Goal: Task Accomplishment & Management: Manage account settings

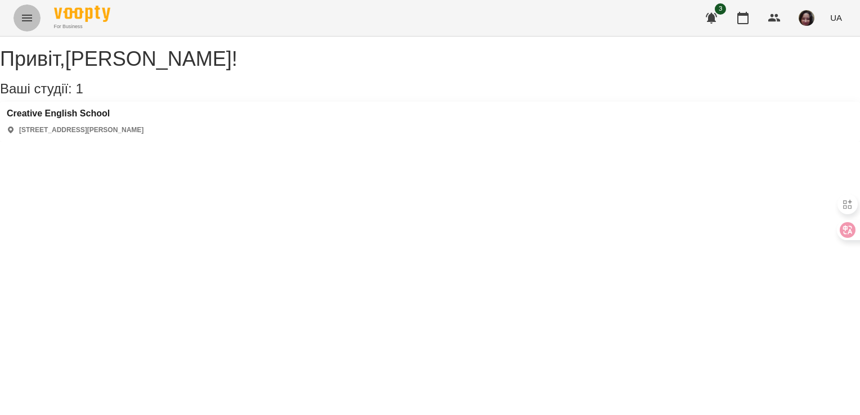
click at [30, 15] on icon "Menu" at bounding box center [27, 18] width 10 height 7
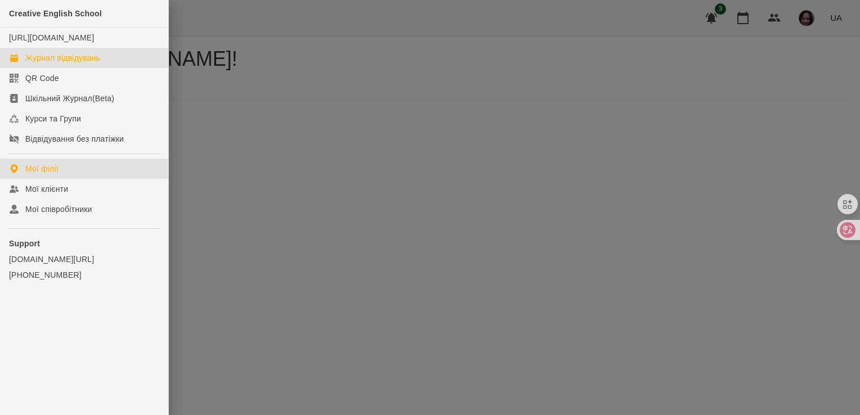
click at [43, 64] on div "Журнал відвідувань" at bounding box center [62, 57] width 75 height 11
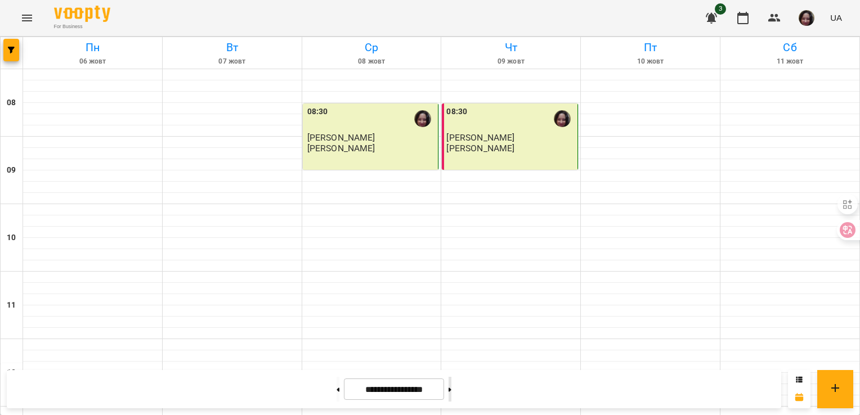
click at [451, 395] on button at bounding box center [449, 389] width 3 height 25
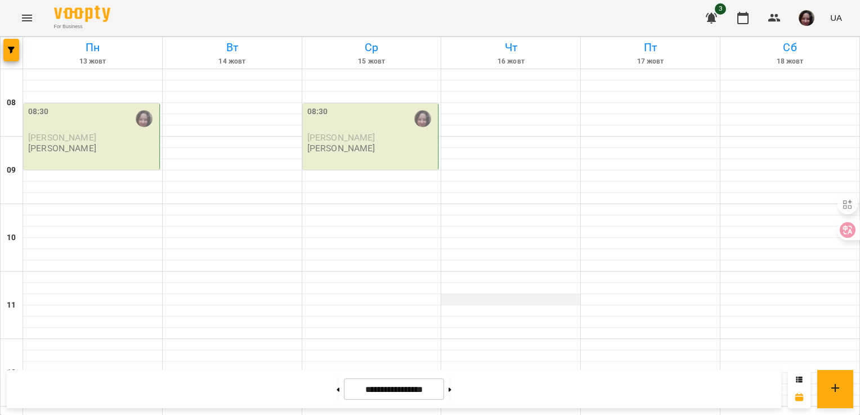
scroll to position [423, 0]
click at [451, 384] on button at bounding box center [449, 389] width 3 height 25
type input "**********"
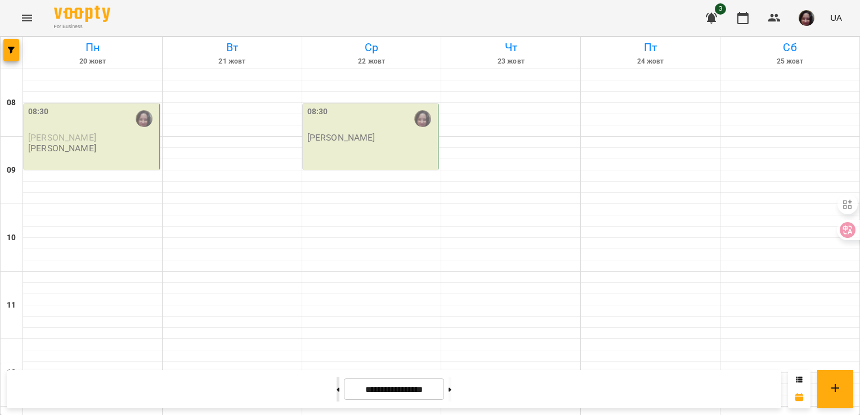
click at [337, 389] on icon at bounding box center [338, 390] width 3 height 4
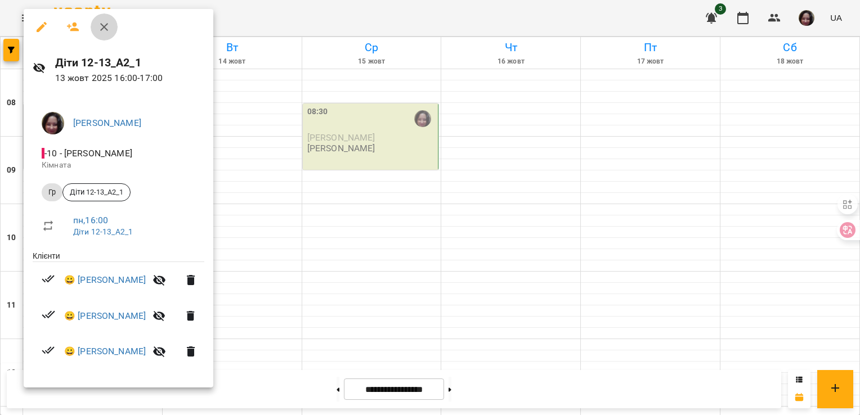
click at [108, 28] on icon "button" at bounding box center [104, 27] width 14 height 14
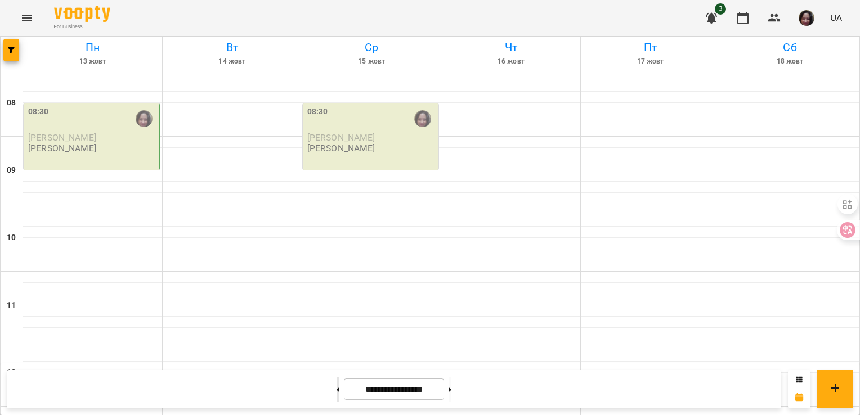
click at [336, 384] on button at bounding box center [337, 389] width 3 height 25
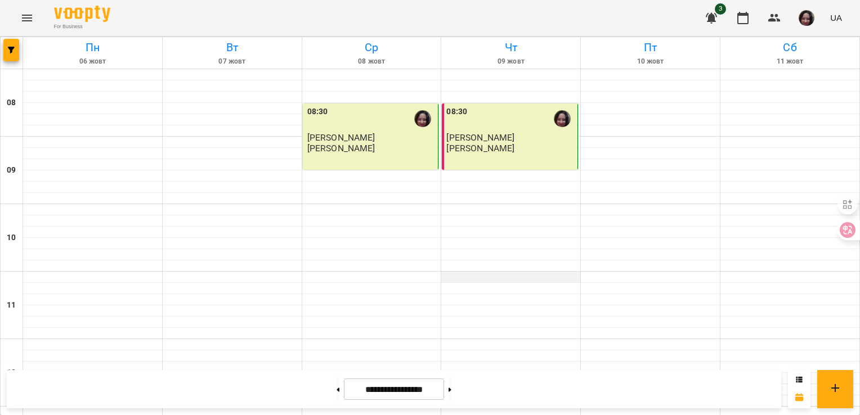
scroll to position [514, 0]
click at [451, 390] on icon at bounding box center [449, 390] width 3 height 5
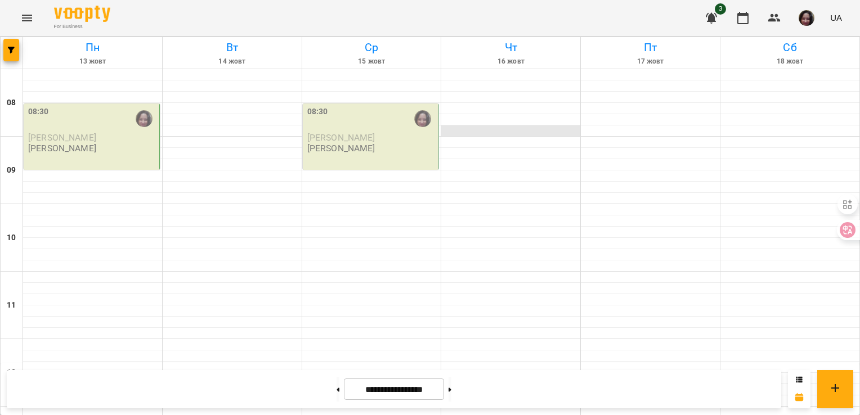
scroll to position [415, 0]
click at [336, 393] on button at bounding box center [337, 389] width 3 height 25
type input "**********"
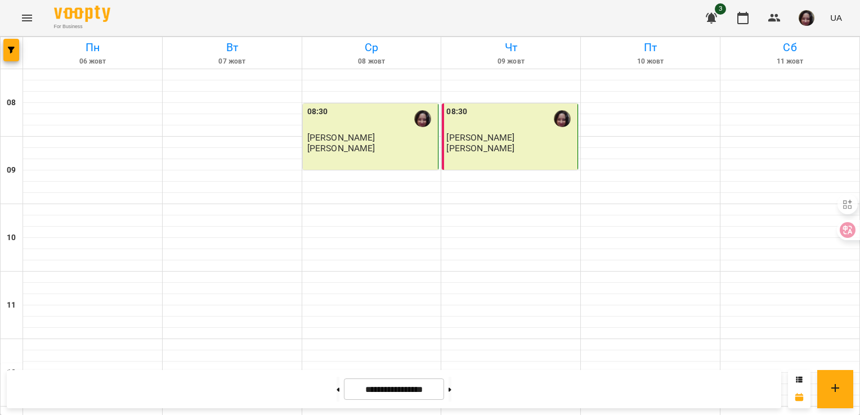
scroll to position [5, 0]
click at [373, 145] on p "[PERSON_NAME]" at bounding box center [341, 148] width 68 height 10
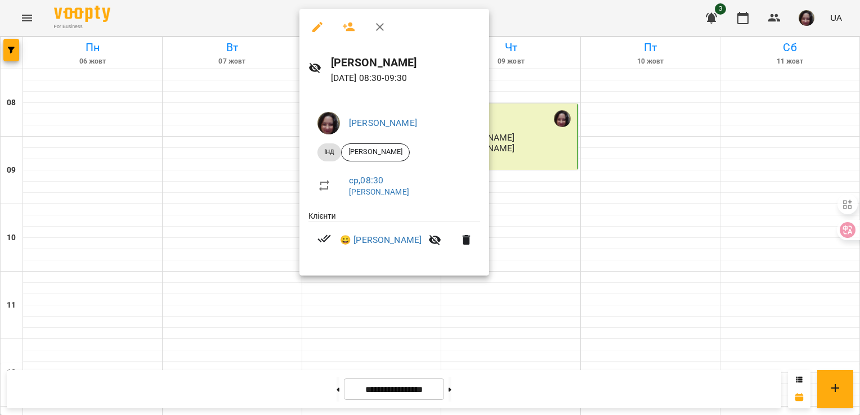
click at [315, 24] on icon "button" at bounding box center [318, 27] width 14 height 14
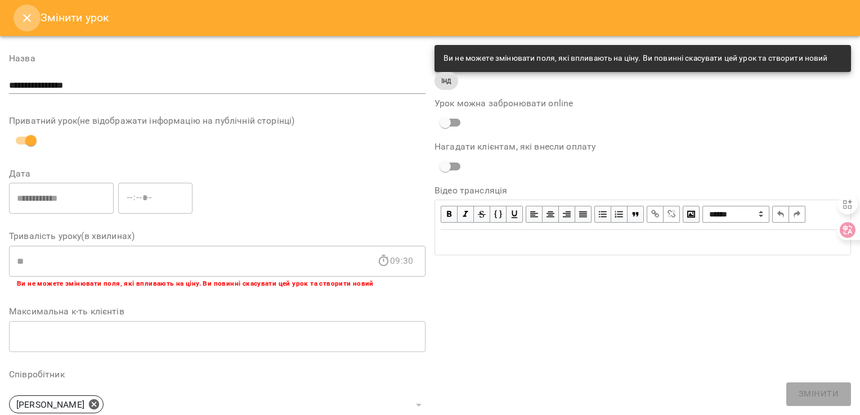
click at [24, 17] on icon "Close" at bounding box center [27, 18] width 14 height 14
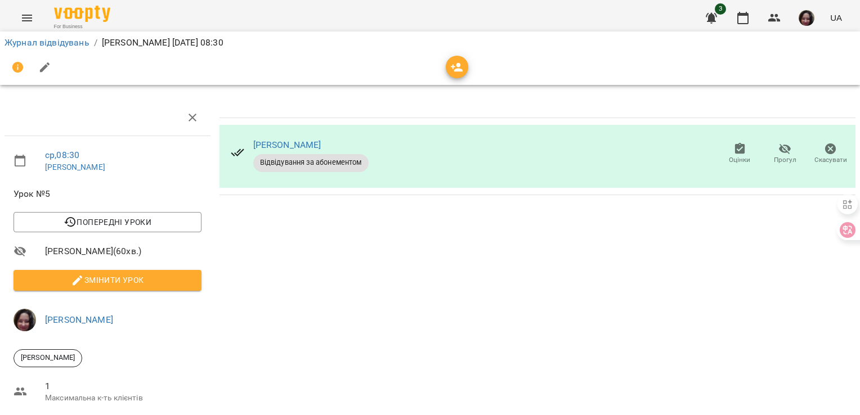
click at [342, 161] on span "Відвідування за абонементом" at bounding box center [310, 163] width 115 height 10
click at [191, 121] on icon "button" at bounding box center [193, 118] width 14 height 14
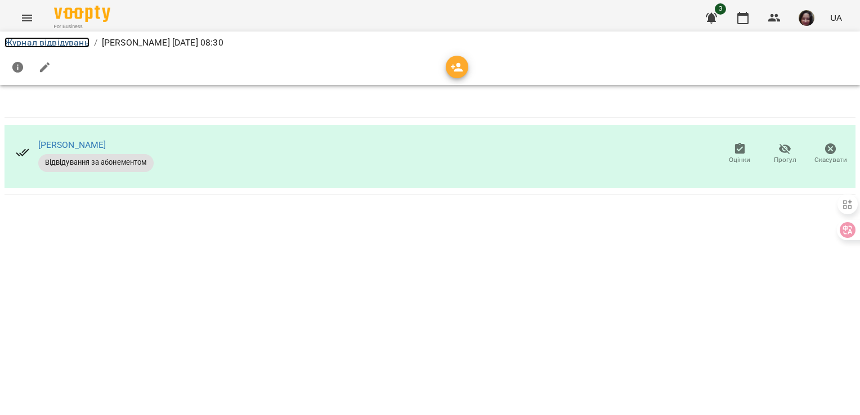
click at [53, 44] on link "Журнал відвідувань" at bounding box center [47, 42] width 85 height 11
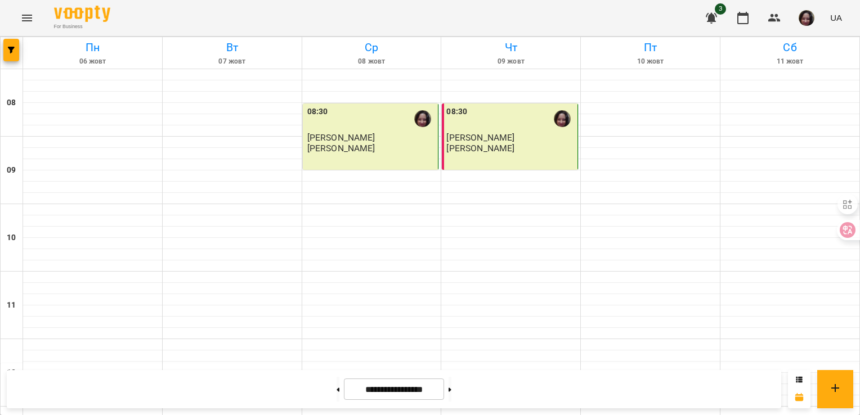
click at [355, 147] on p "[PERSON_NAME]" at bounding box center [341, 148] width 68 height 10
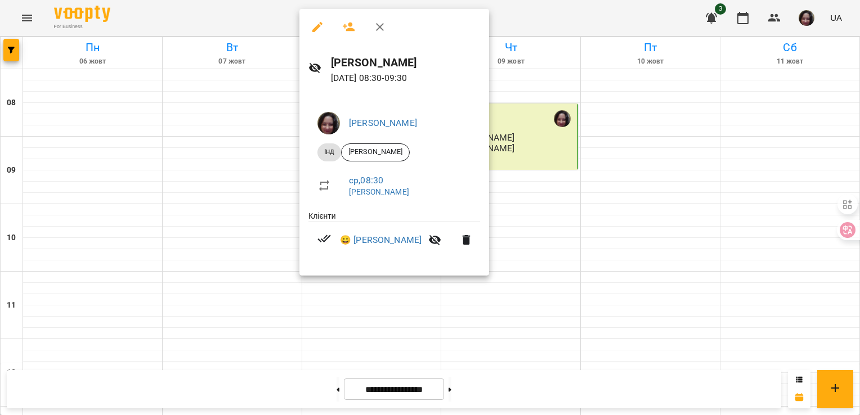
click at [387, 316] on div at bounding box center [430, 207] width 860 height 415
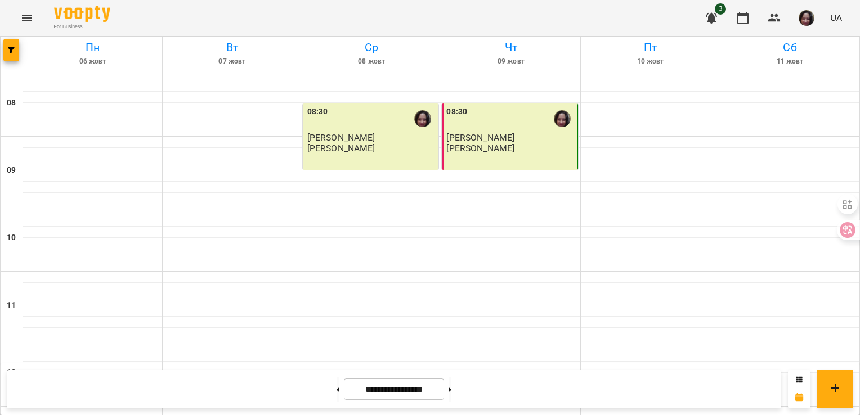
click at [366, 150] on p "[PERSON_NAME]" at bounding box center [341, 148] width 68 height 10
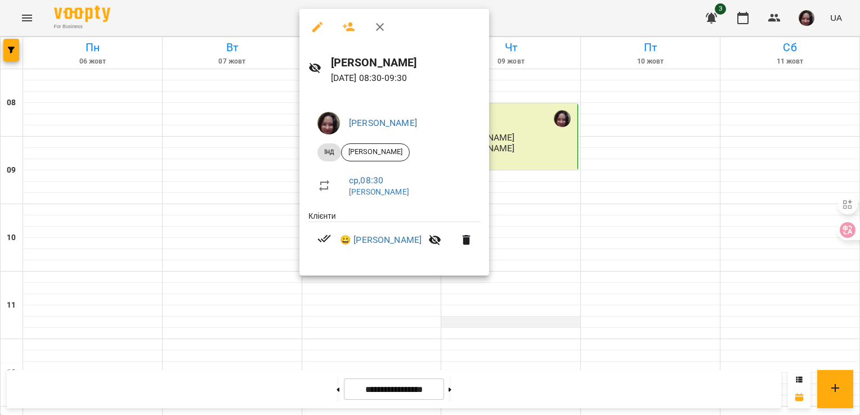
click at [381, 309] on div at bounding box center [430, 207] width 860 height 415
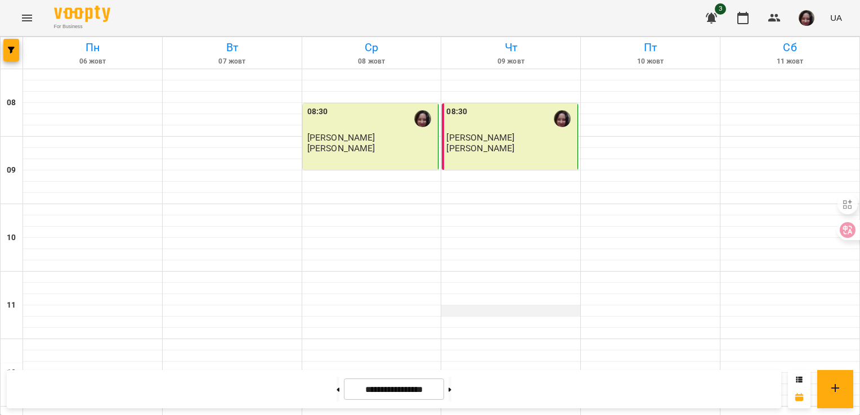
scroll to position [444, 0]
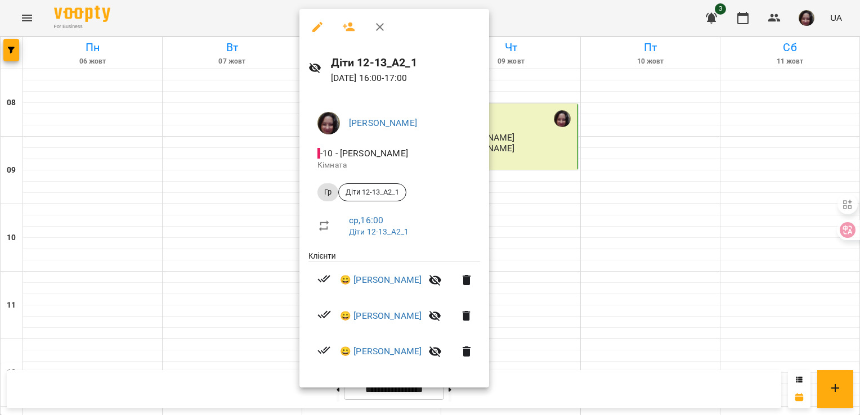
click at [223, 33] on div at bounding box center [430, 207] width 860 height 415
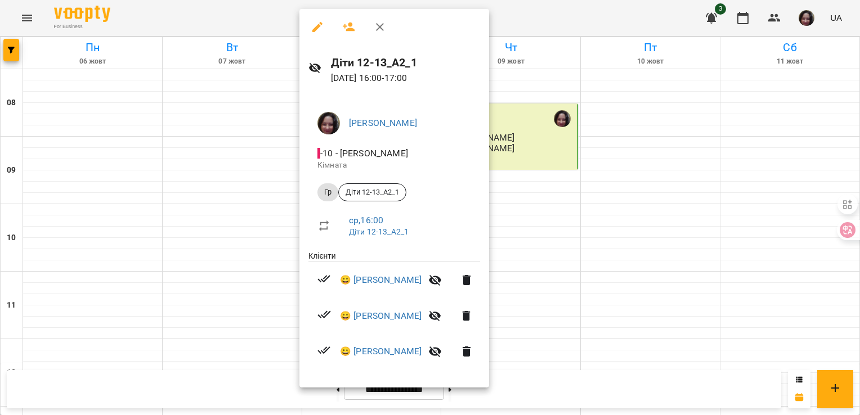
click at [538, 16] on div at bounding box center [430, 207] width 860 height 415
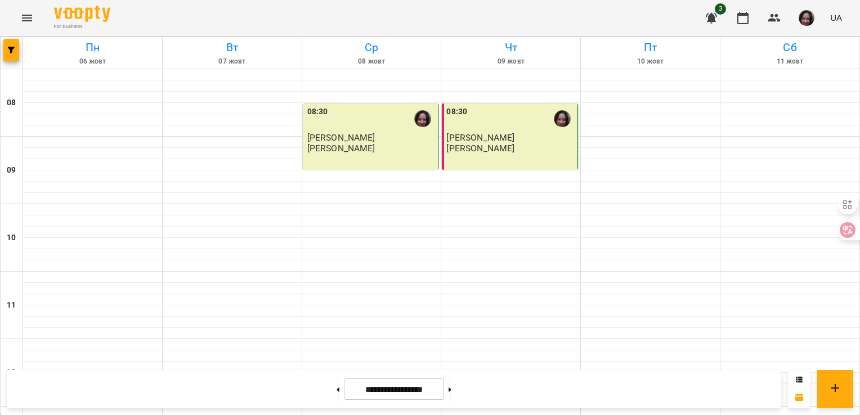
scroll to position [514, 0]
click at [451, 392] on button at bounding box center [449, 389] width 3 height 25
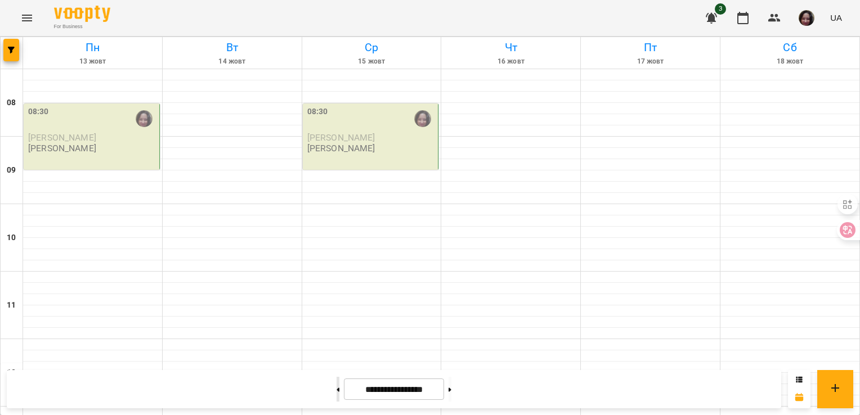
click at [336, 393] on button at bounding box center [337, 389] width 3 height 25
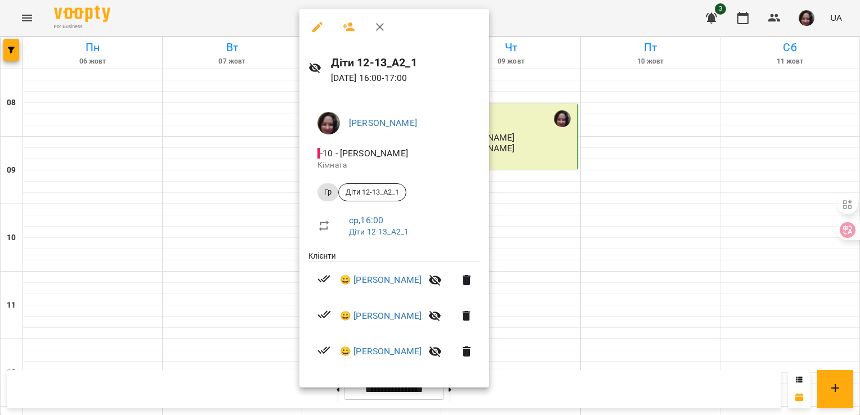
click at [522, 327] on div at bounding box center [430, 207] width 860 height 415
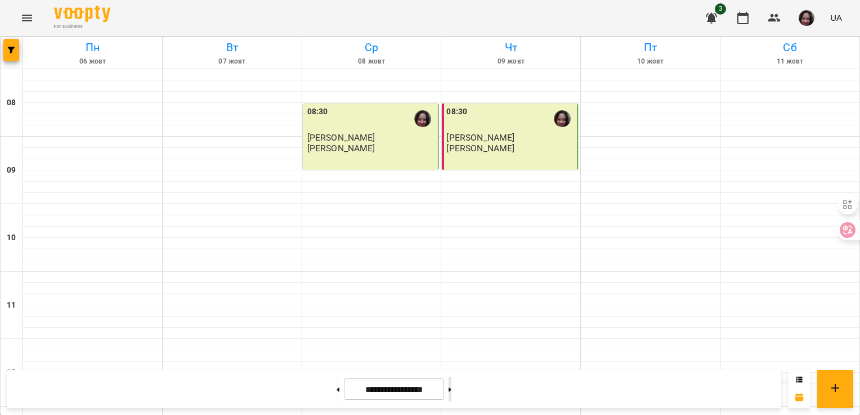
click at [451, 388] on icon at bounding box center [449, 390] width 3 height 4
type input "**********"
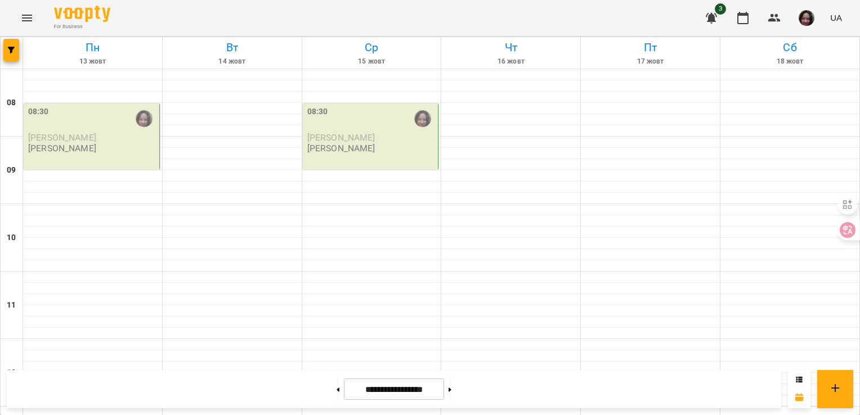
scroll to position [381, 0]
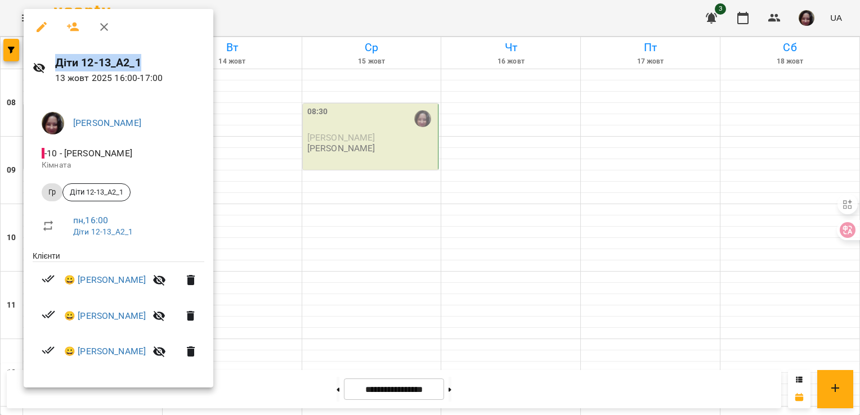
drag, startPoint x: 55, startPoint y: 63, endPoint x: 155, endPoint y: 62, distance: 100.2
click at [155, 62] on h6 "Діти 12-13_А2_1" at bounding box center [129, 62] width 149 height 17
copy h6 "Діти 12-13_А2_1"
click at [380, 240] on div at bounding box center [430, 207] width 860 height 415
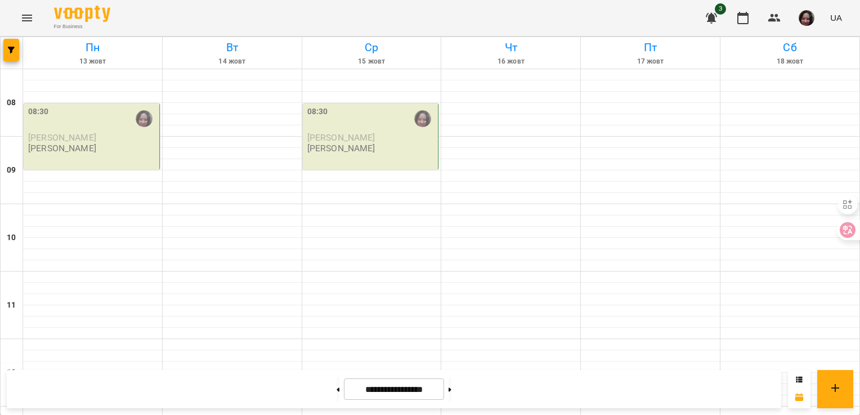
scroll to position [444, 0]
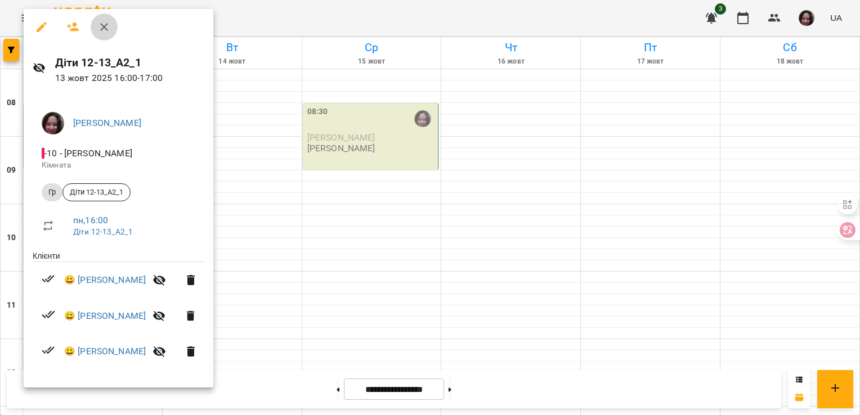
click at [105, 29] on icon "button" at bounding box center [104, 27] width 14 height 14
